Goal: Information Seeking & Learning: Check status

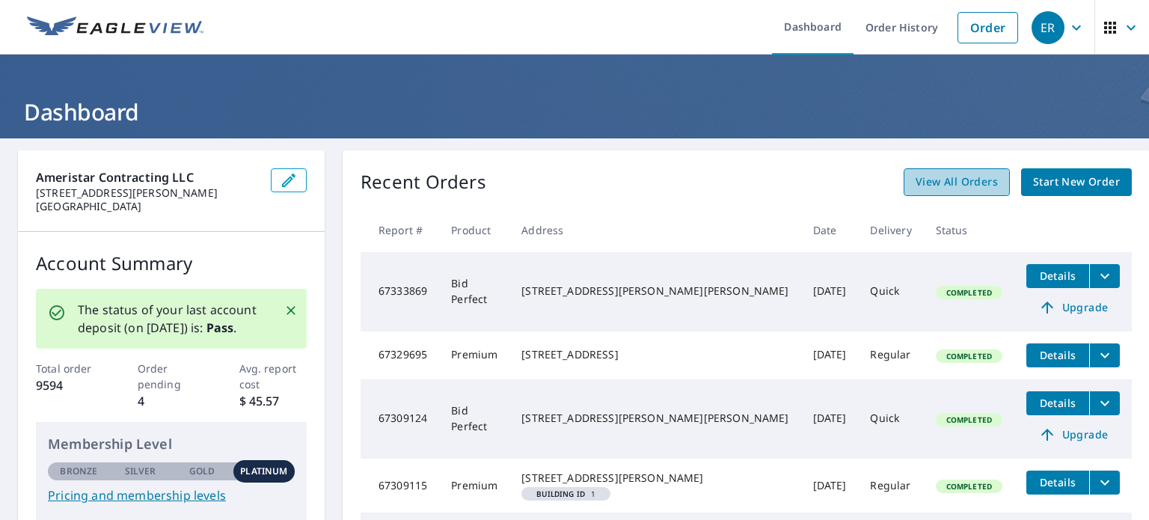
click at [916, 187] on span "View All Orders" at bounding box center [957, 182] width 82 height 19
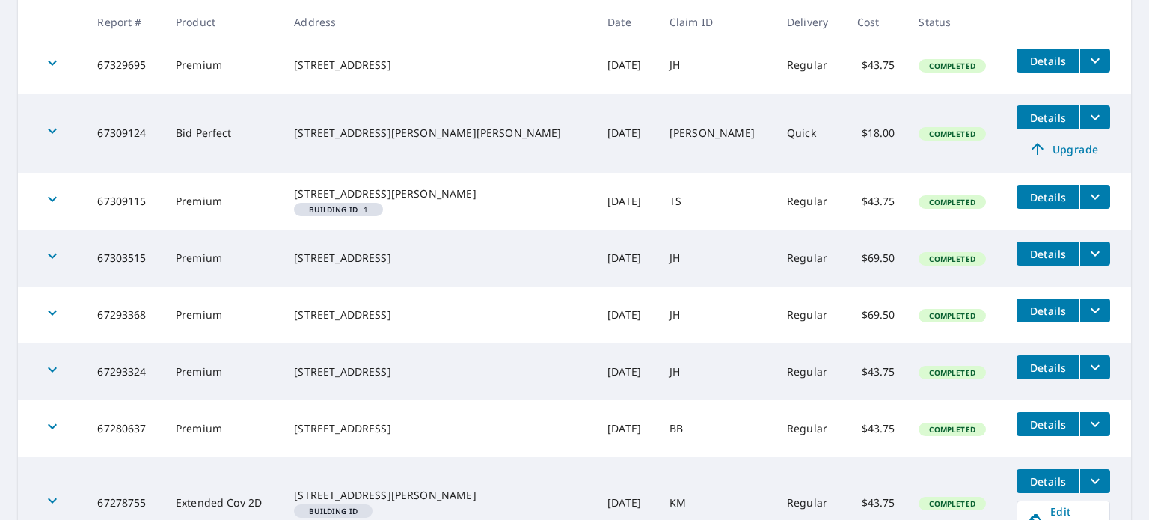
scroll to position [449, 0]
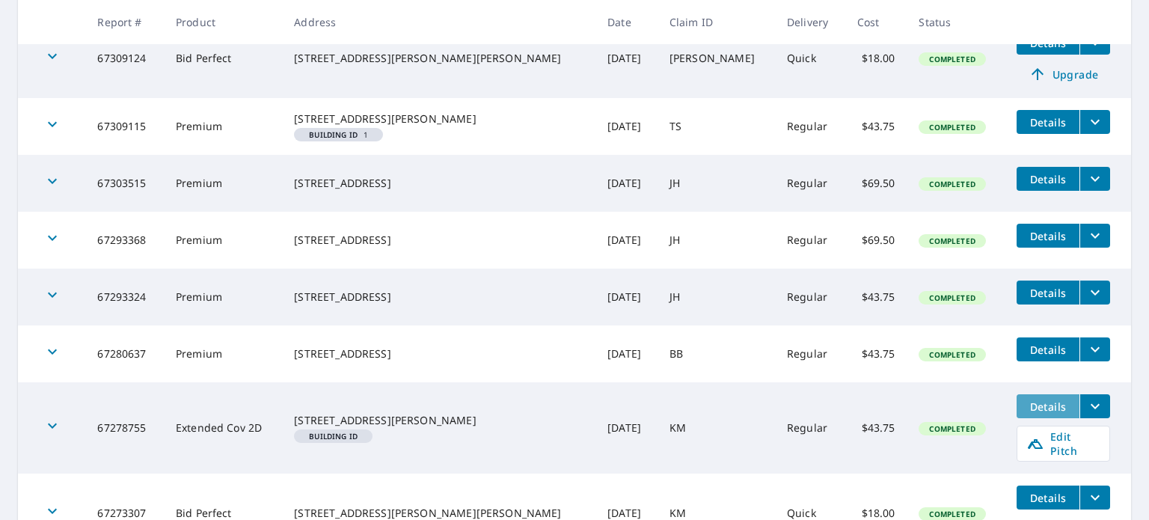
click at [1030, 414] on span "Details" at bounding box center [1048, 407] width 45 height 14
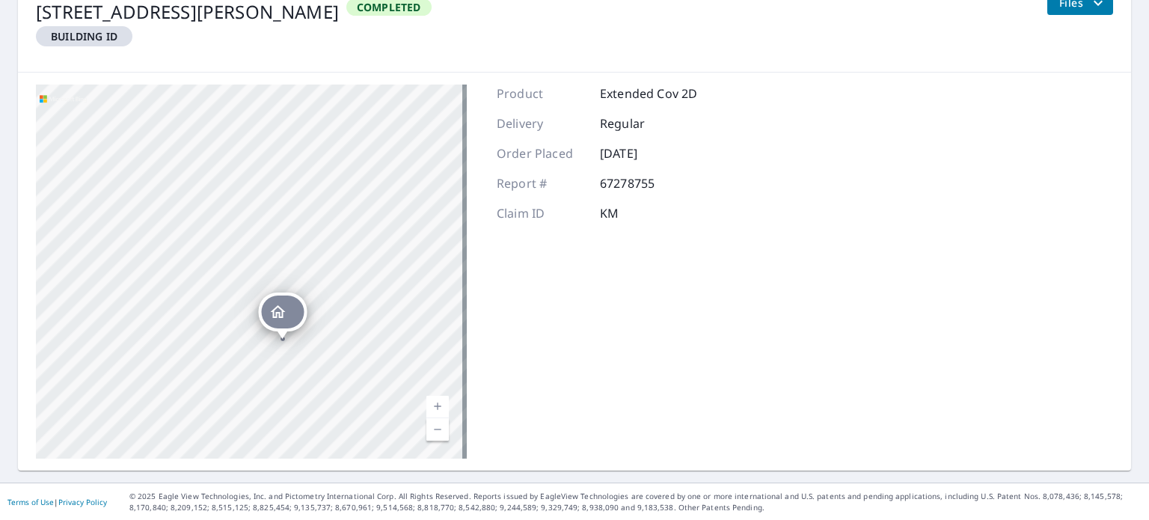
drag, startPoint x: 317, startPoint y: 248, endPoint x: 473, endPoint y: 222, distance: 157.8
click at [473, 222] on div "[STREET_ADDRESS][PERSON_NAME] [STREET_ADDRESS][PERSON_NAME] Aerial Road A stand…" at bounding box center [574, 272] width 1113 height 398
drag, startPoint x: 241, startPoint y: 272, endPoint x: 649, endPoint y: 140, distance: 429.2
click at [649, 140] on div "[STREET_ADDRESS][PERSON_NAME] [STREET_ADDRESS][PERSON_NAME] Aerial Road A stand…" at bounding box center [574, 272] width 1113 height 398
click at [439, 105] on div "[STREET_ADDRESS][PERSON_NAME] [STREET_ADDRESS][PERSON_NAME]" at bounding box center [251, 272] width 431 height 374
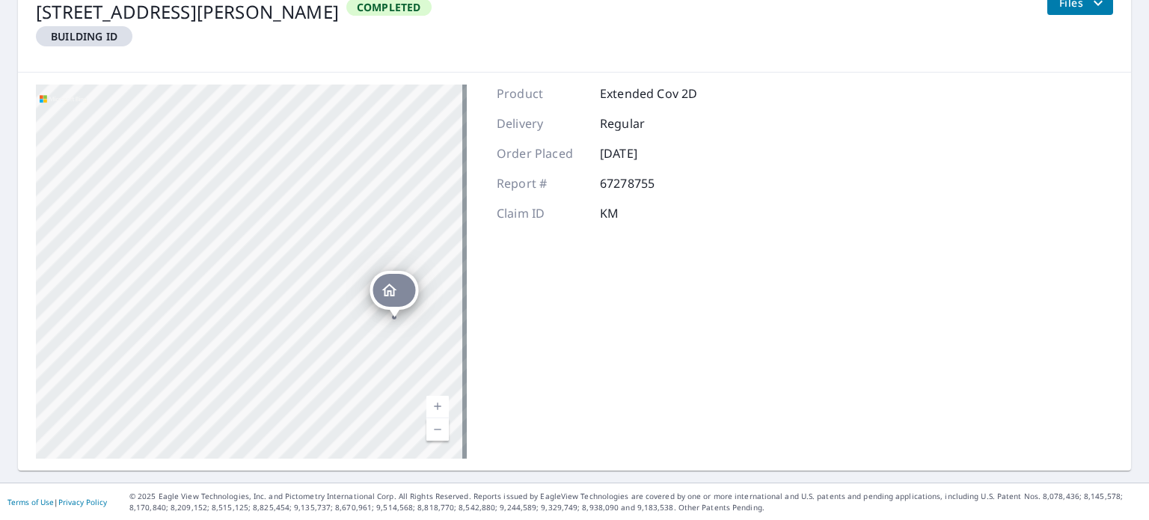
drag, startPoint x: 281, startPoint y: 236, endPoint x: 416, endPoint y: 296, distance: 147.8
click at [416, 296] on div "[STREET_ADDRESS][PERSON_NAME]" at bounding box center [394, 290] width 49 height 39
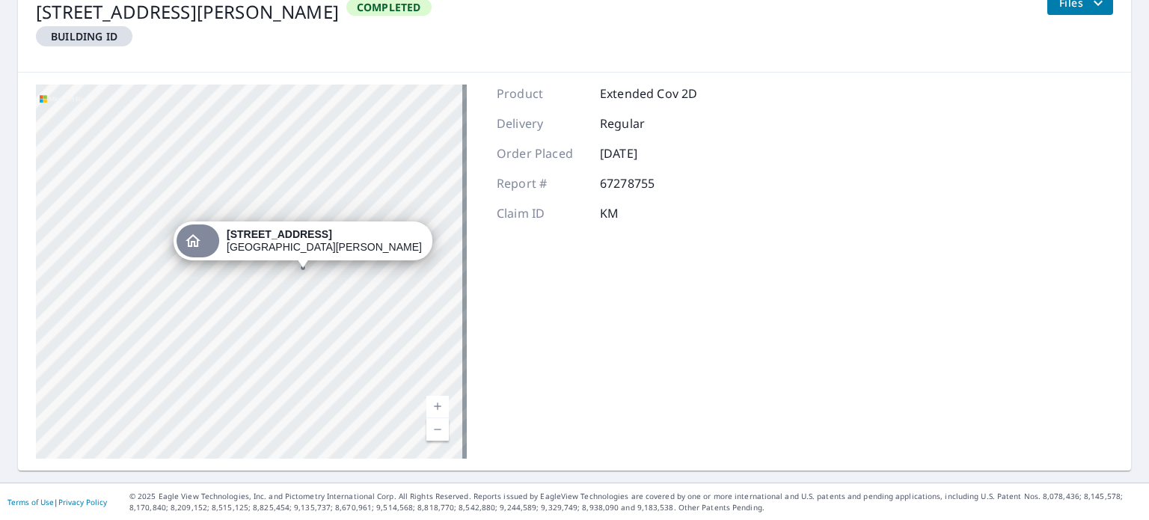
drag, startPoint x: 339, startPoint y: 239, endPoint x: 489, endPoint y: 254, distance: 151.1
click at [489, 254] on div "17029 US HWY 90A East Bernard, TX 77435 17502 Highway 90a East Bernard, TX 7743…" at bounding box center [574, 272] width 1113 height 398
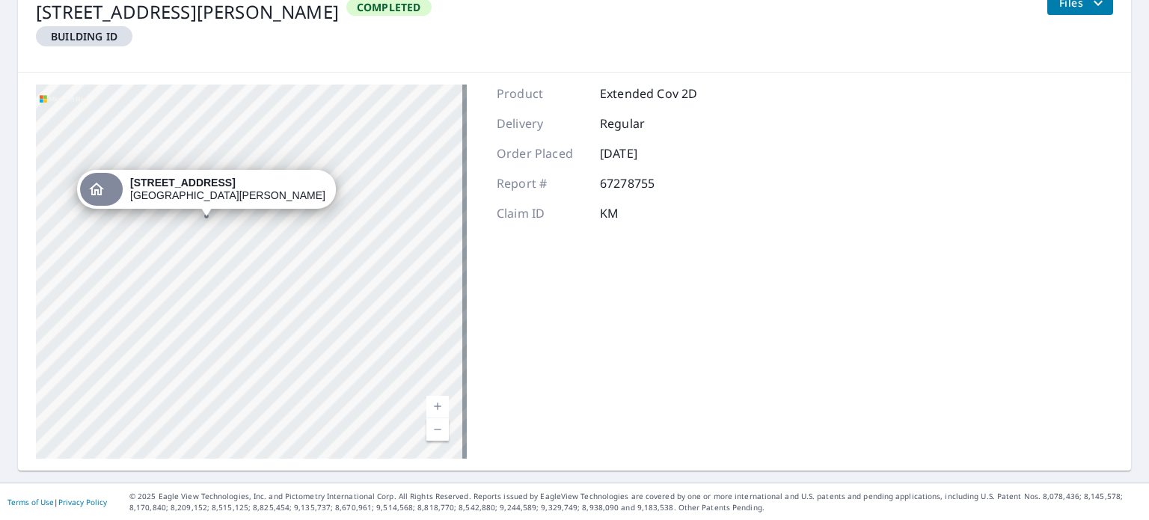
click at [355, 212] on div "17029 US HWY 90A East Bernard, TX 77435 17502 Highway 90a East Bernard, TX 77435" at bounding box center [251, 272] width 431 height 374
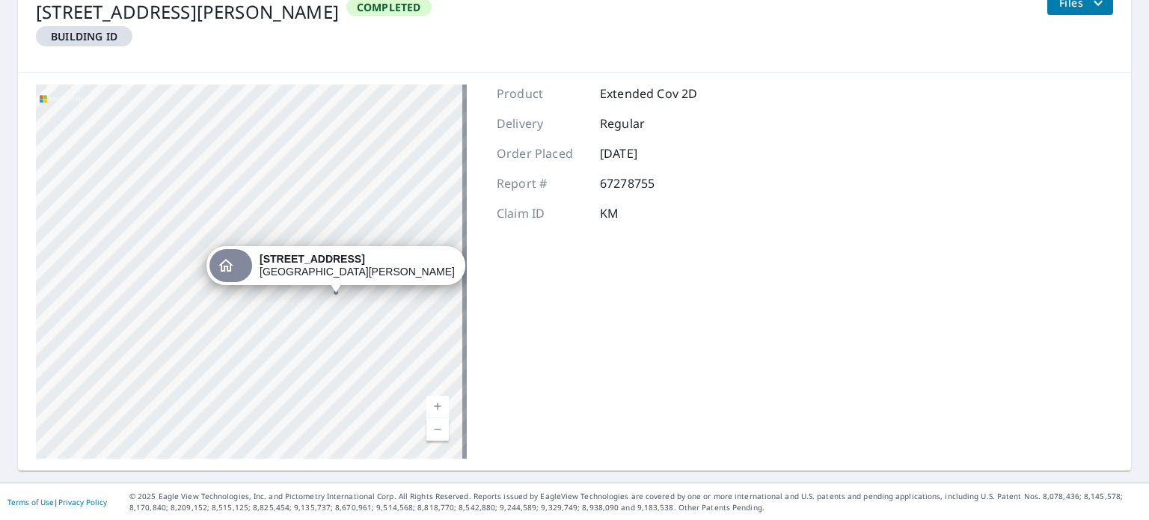
drag, startPoint x: 171, startPoint y: 248, endPoint x: 301, endPoint y: 324, distance: 150.3
click at [301, 324] on div "17029 US HWY 90A East Bernard, TX 77435 17502 Highway 90a East Bernard, TX 77435" at bounding box center [251, 272] width 431 height 374
click at [196, 185] on div "17029 US HWY 90A East Bernard, TX 77435 17502 Highway 90a East Bernard, TX 77435" at bounding box center [251, 272] width 431 height 374
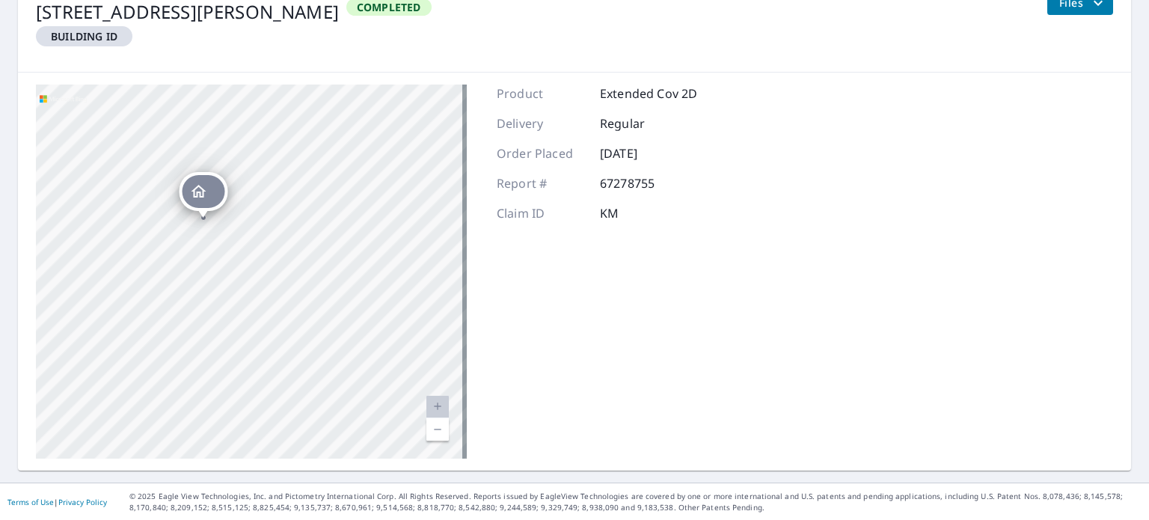
drag, startPoint x: 320, startPoint y: 267, endPoint x: 368, endPoint y: 281, distance: 49.7
click at [368, 281] on div "17029 US HWY 90A East Bernard, TX 77435 17502 Highway 90a East Bernard, TX 77435" at bounding box center [251, 272] width 431 height 374
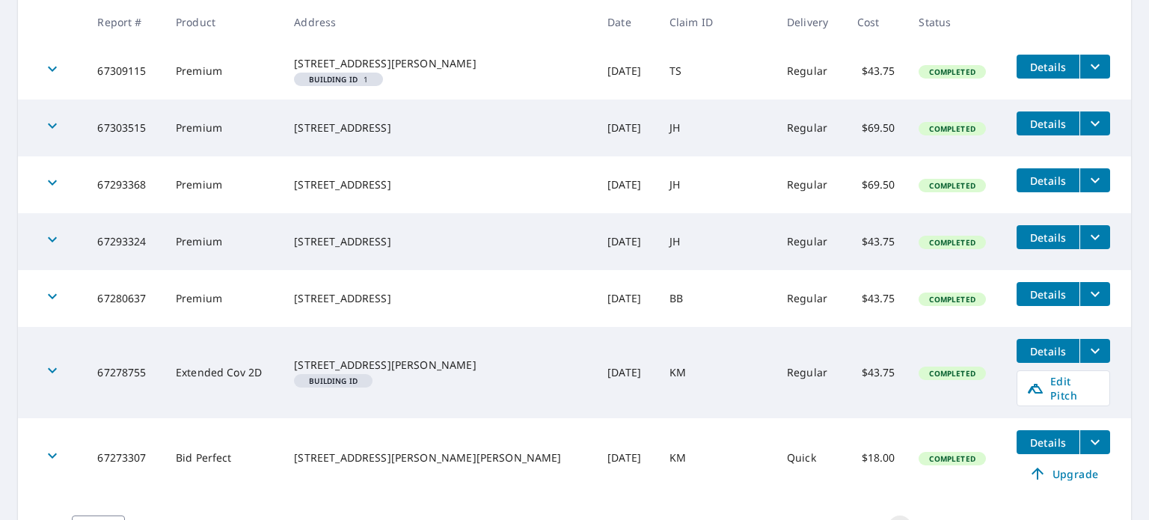
scroll to position [579, 0]
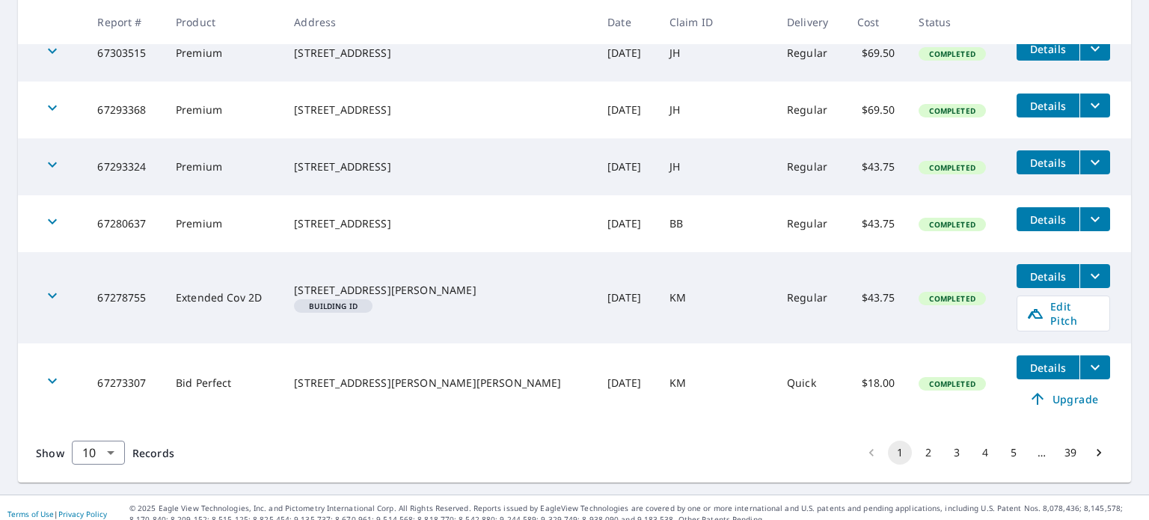
click at [1086, 285] on icon "filesDropdownBtn-67278755" at bounding box center [1095, 276] width 18 height 18
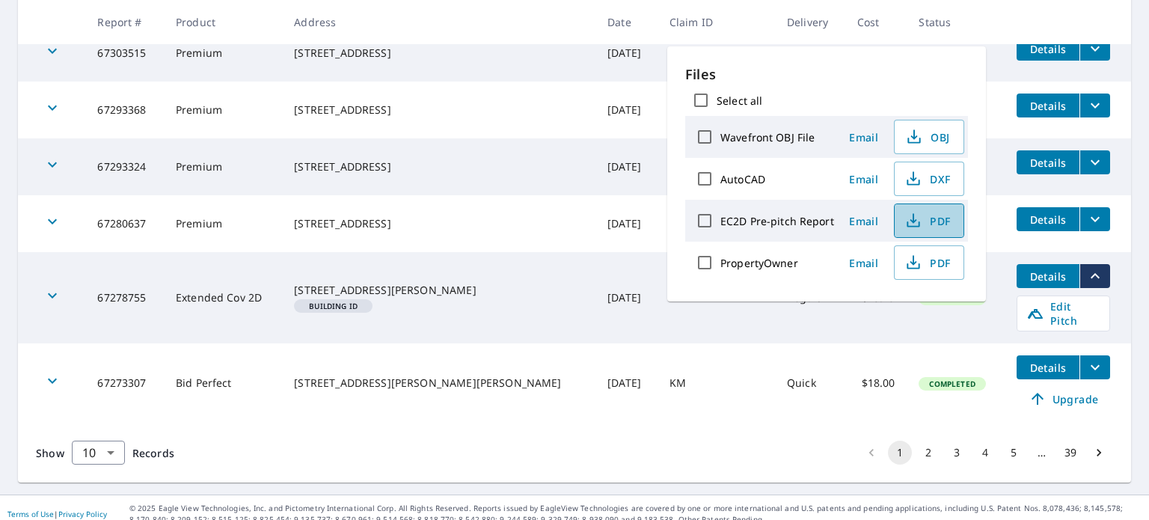
click at [917, 225] on icon "button" at bounding box center [914, 221] width 18 height 18
click at [728, 441] on div "Show 10 10 ​ Records 1 2 3 4 5 … 39" at bounding box center [574, 453] width 1113 height 60
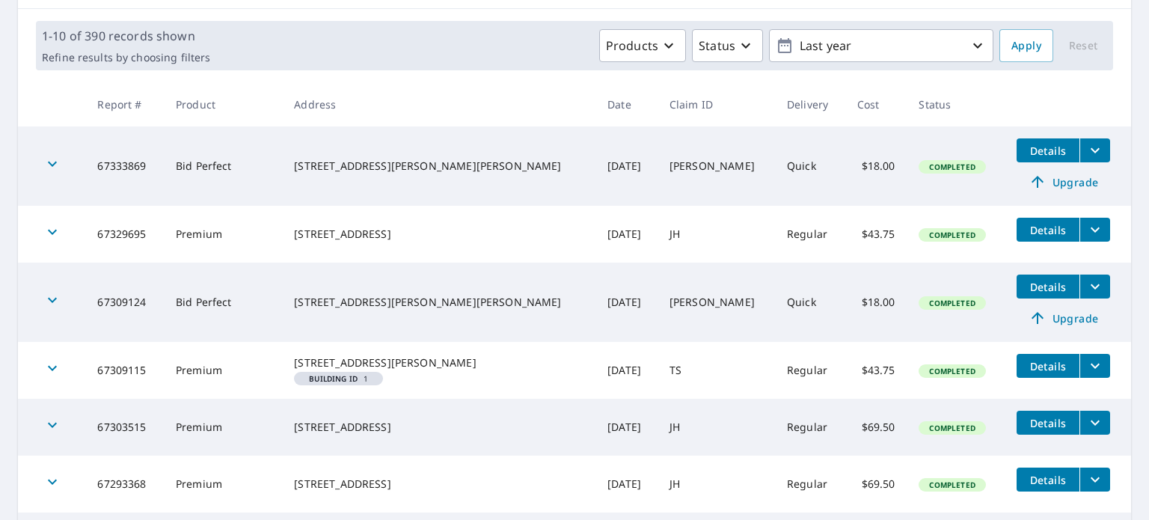
scroll to position [0, 0]
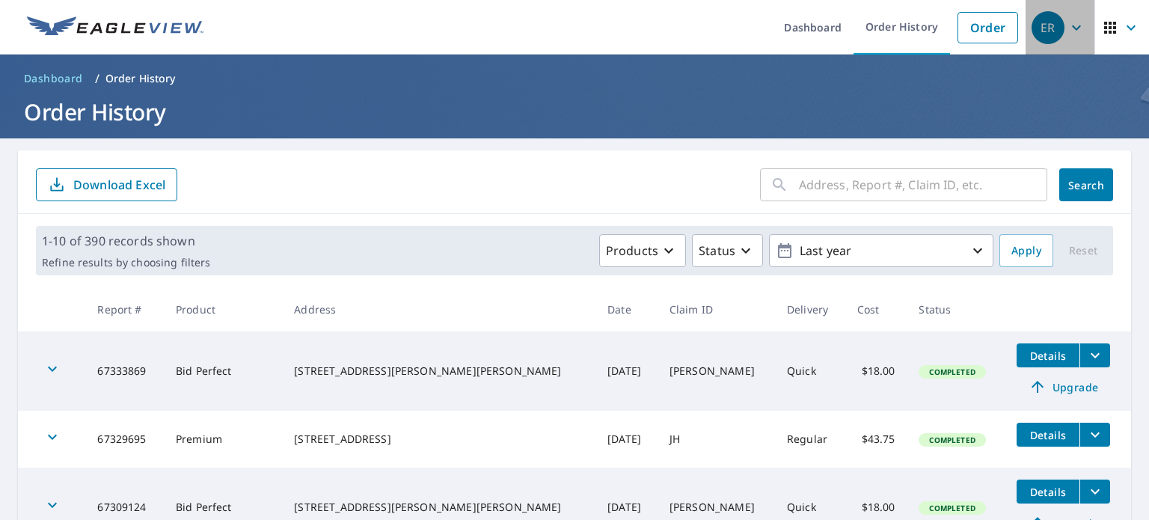
click at [1077, 25] on span "ER" at bounding box center [1060, 28] width 57 height 36
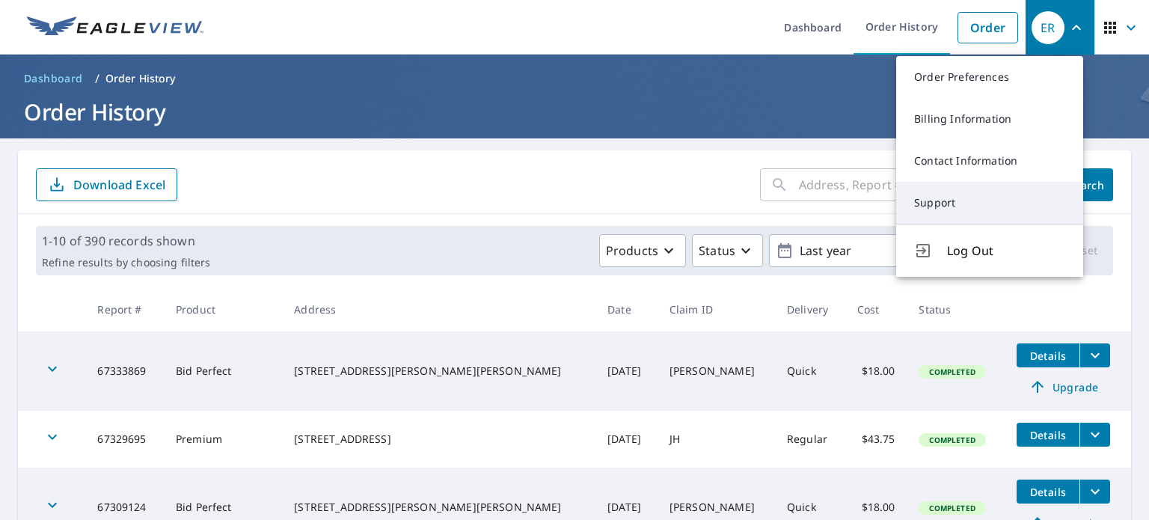
click at [947, 215] on link "Support" at bounding box center [989, 203] width 187 height 42
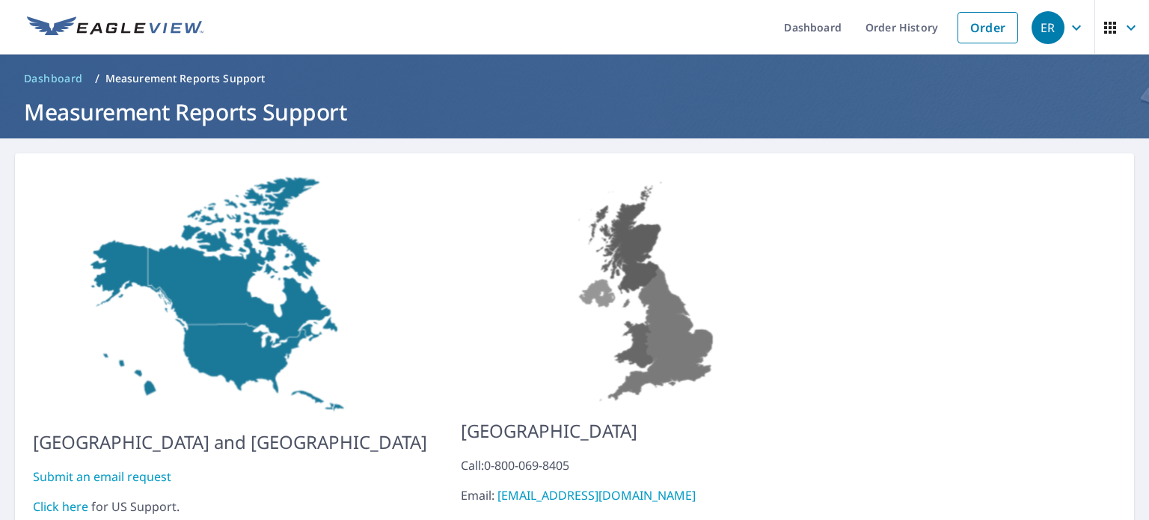
scroll to position [85, 0]
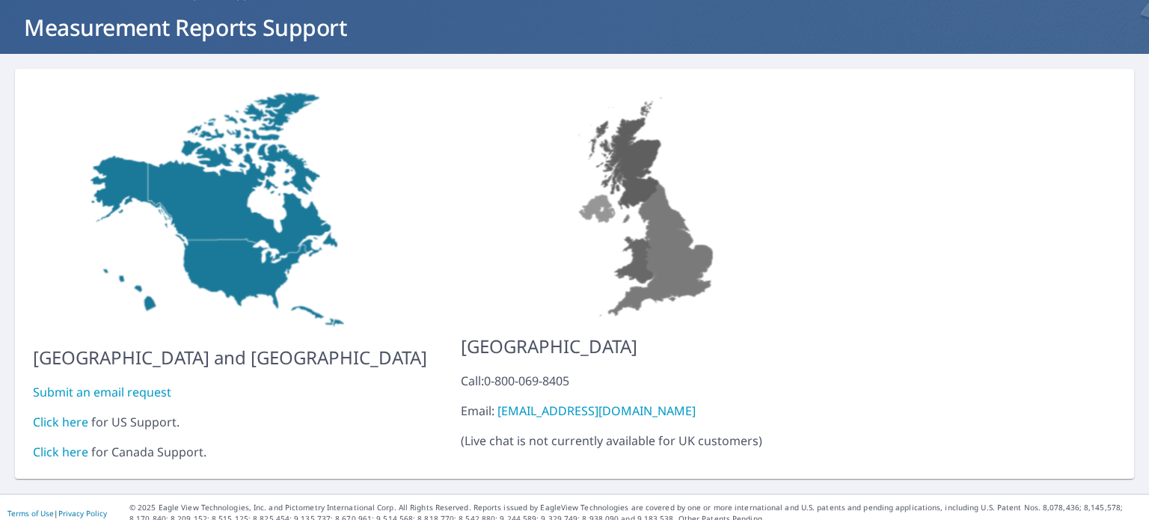
click at [59, 414] on link "Click here" at bounding box center [60, 422] width 55 height 16
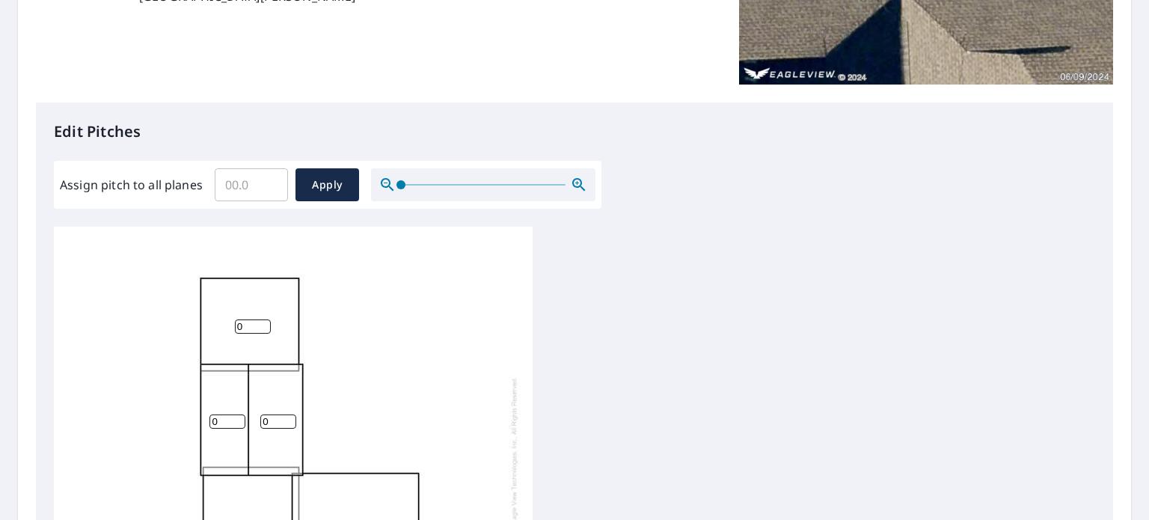
scroll to position [150, 0]
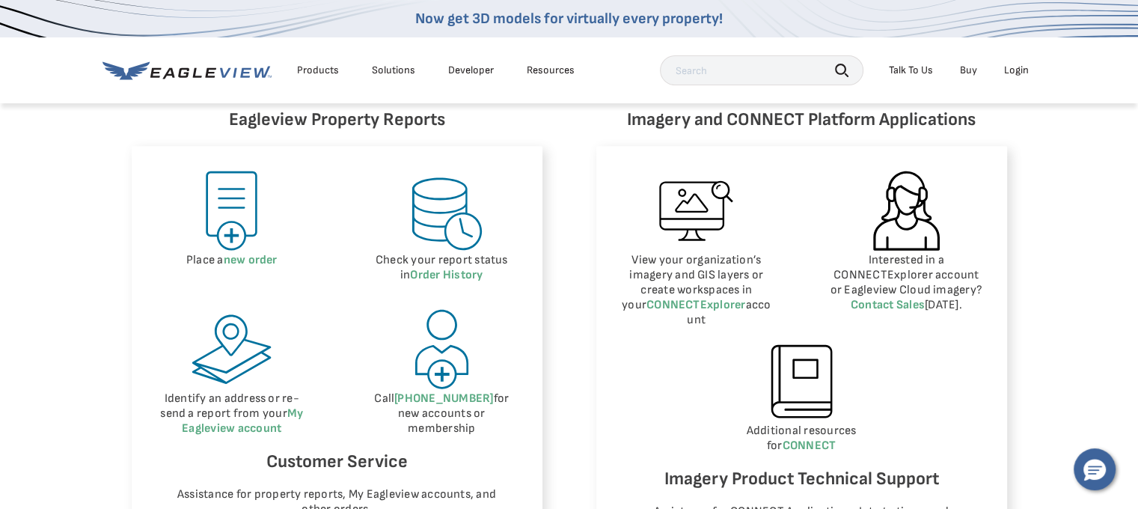
scroll to position [898, 0]
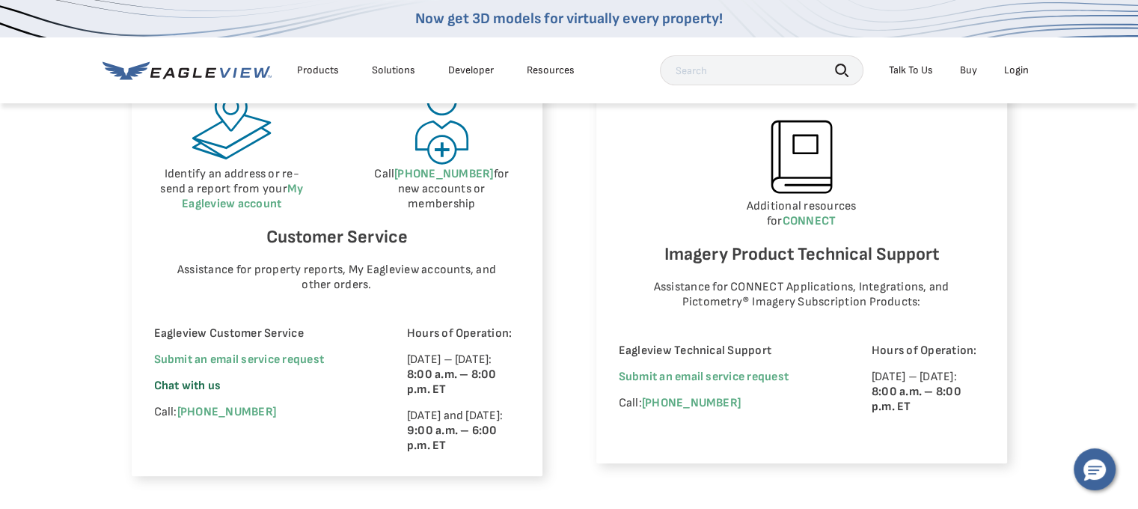
click at [204, 387] on span "Chat with us" at bounding box center [187, 386] width 67 height 14
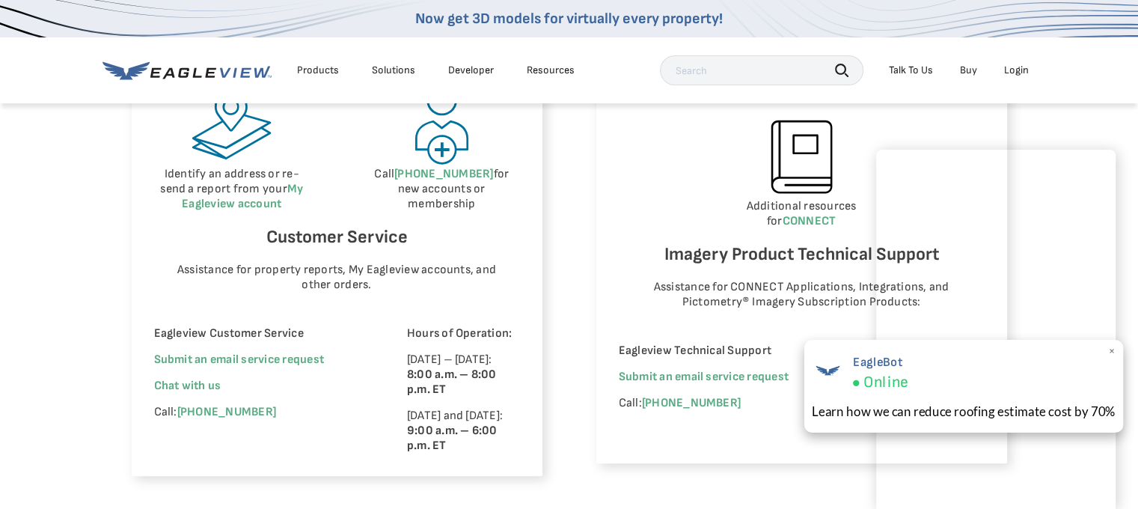
click at [1103, 384] on div "EagleBot Online" at bounding box center [964, 372] width 304 height 41
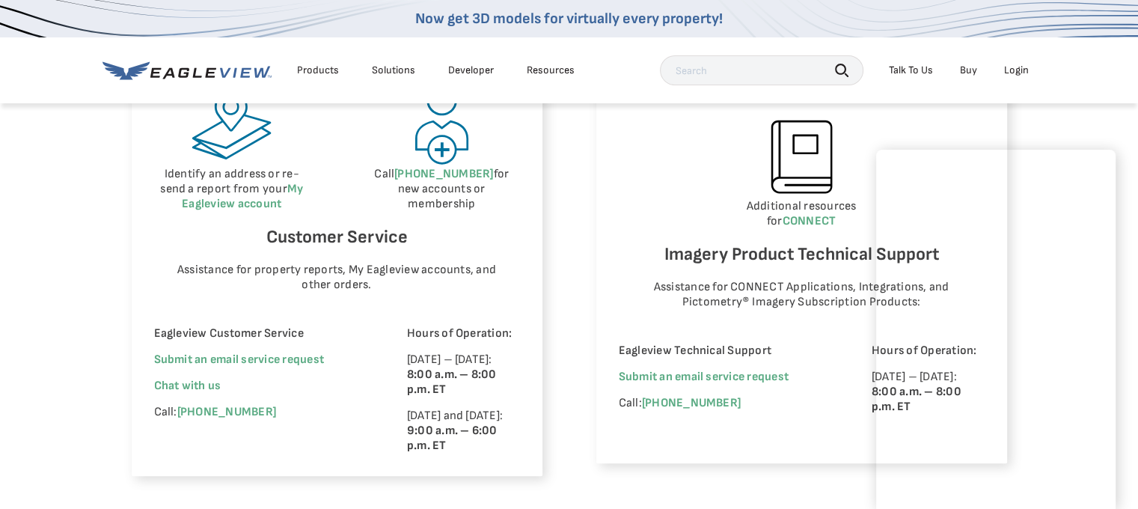
drag, startPoint x: 1096, startPoint y: 162, endPoint x: 671, endPoint y: 465, distance: 522.0
click at [671, 465] on div "Imagery and CONNECT Platform Applications View your organization’s imagery and …" at bounding box center [801, 178] width 411 height 595
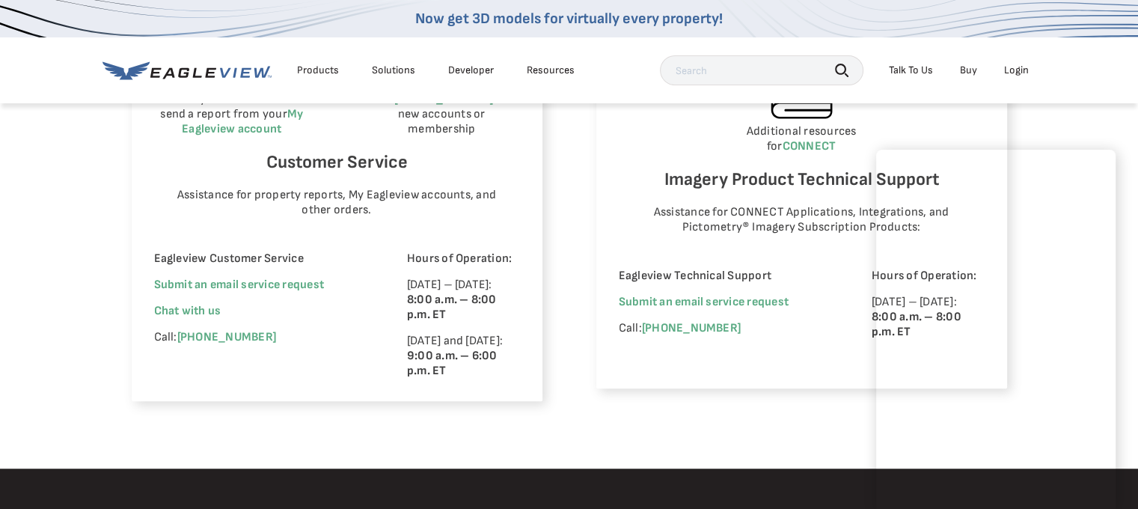
scroll to position [1197, 0]
